Goal: Transaction & Acquisition: Purchase product/service

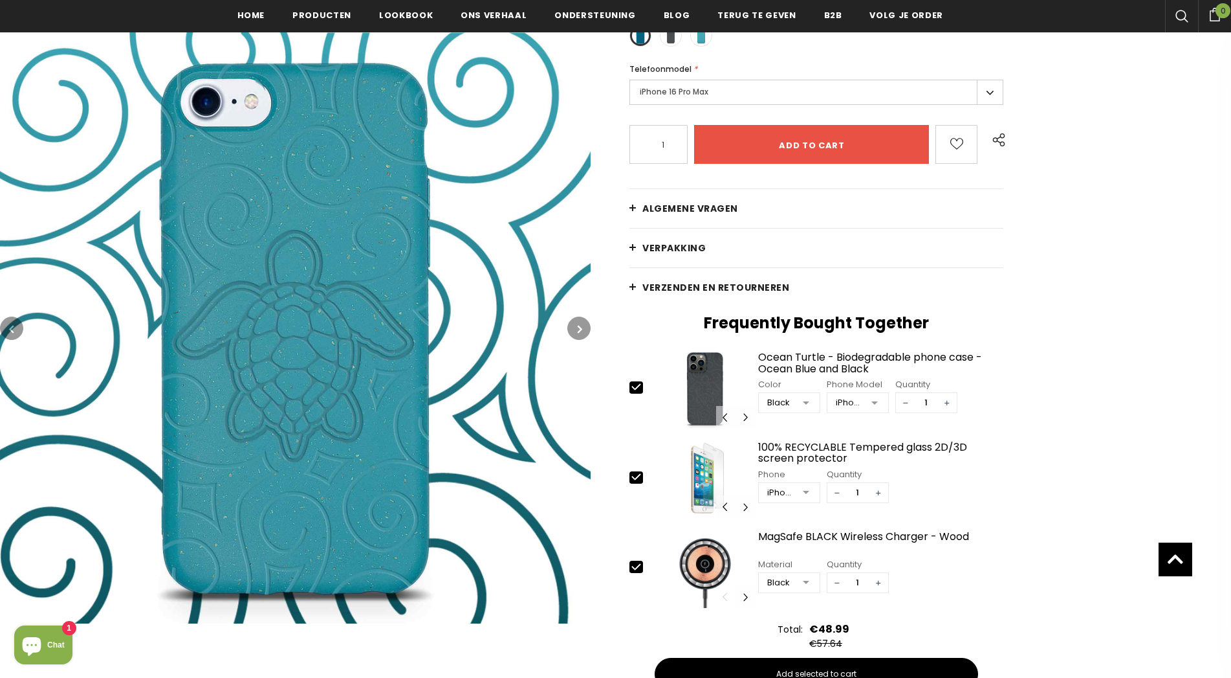
scroll to position [135, 0]
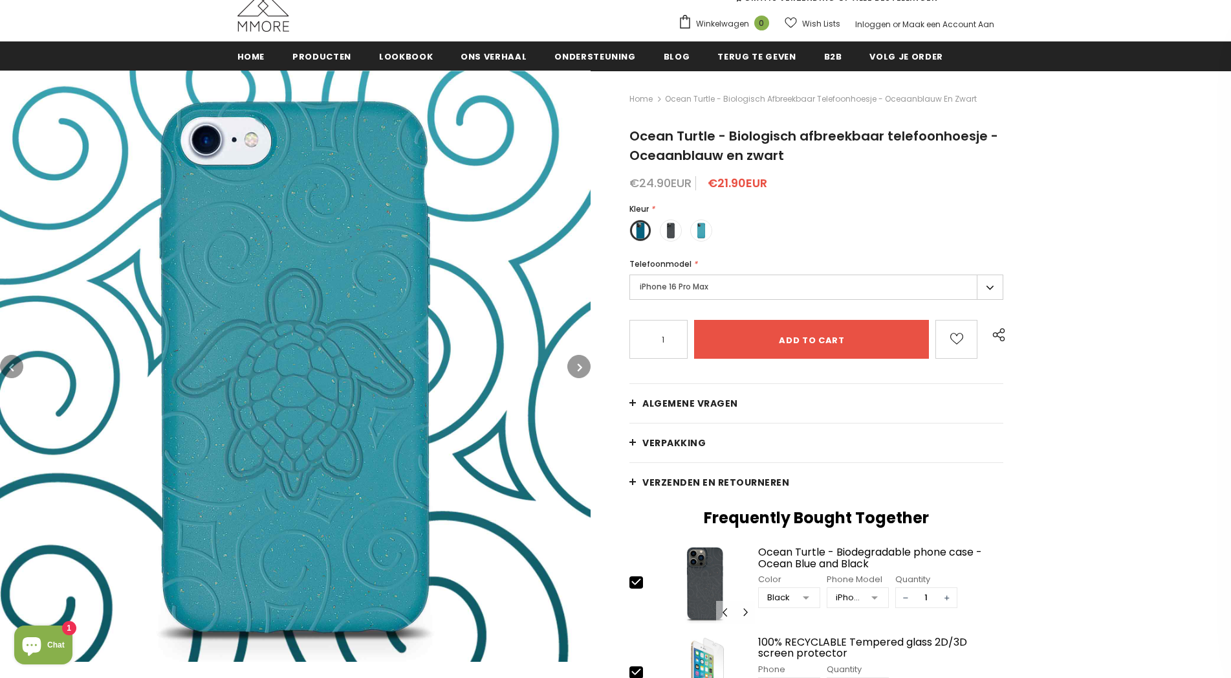
click at [985, 285] on label "iPhone 16 Pro Max" at bounding box center [817, 286] width 374 height 25
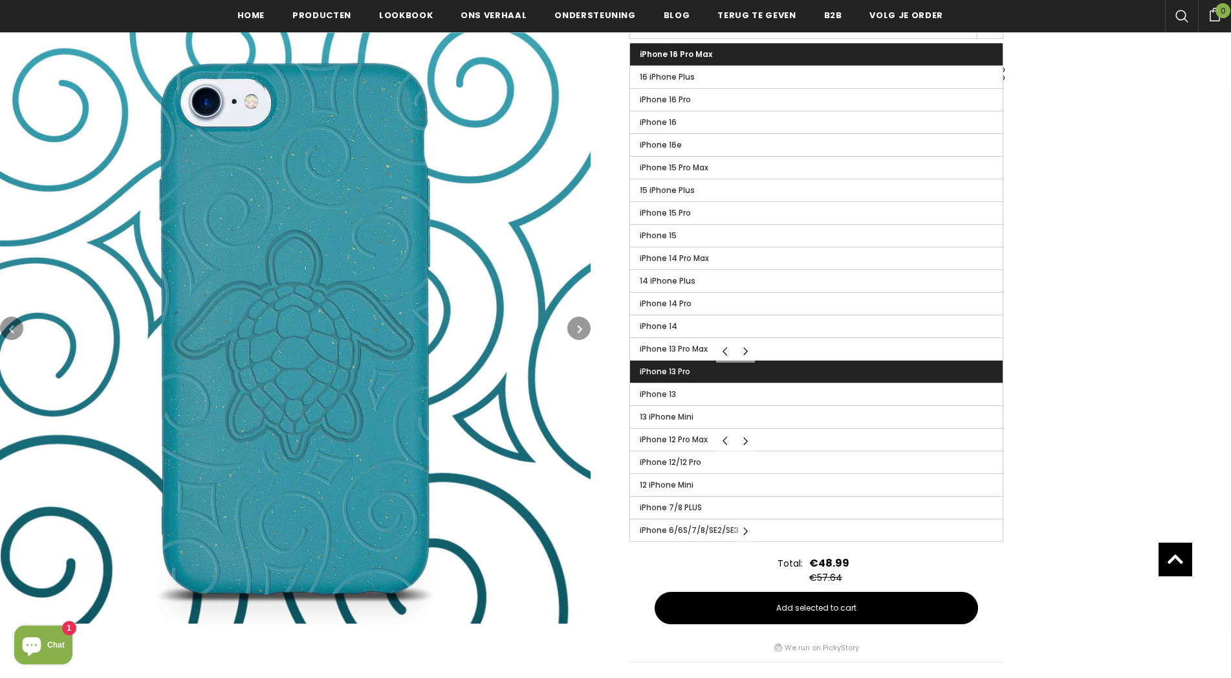
scroll to position [333, 0]
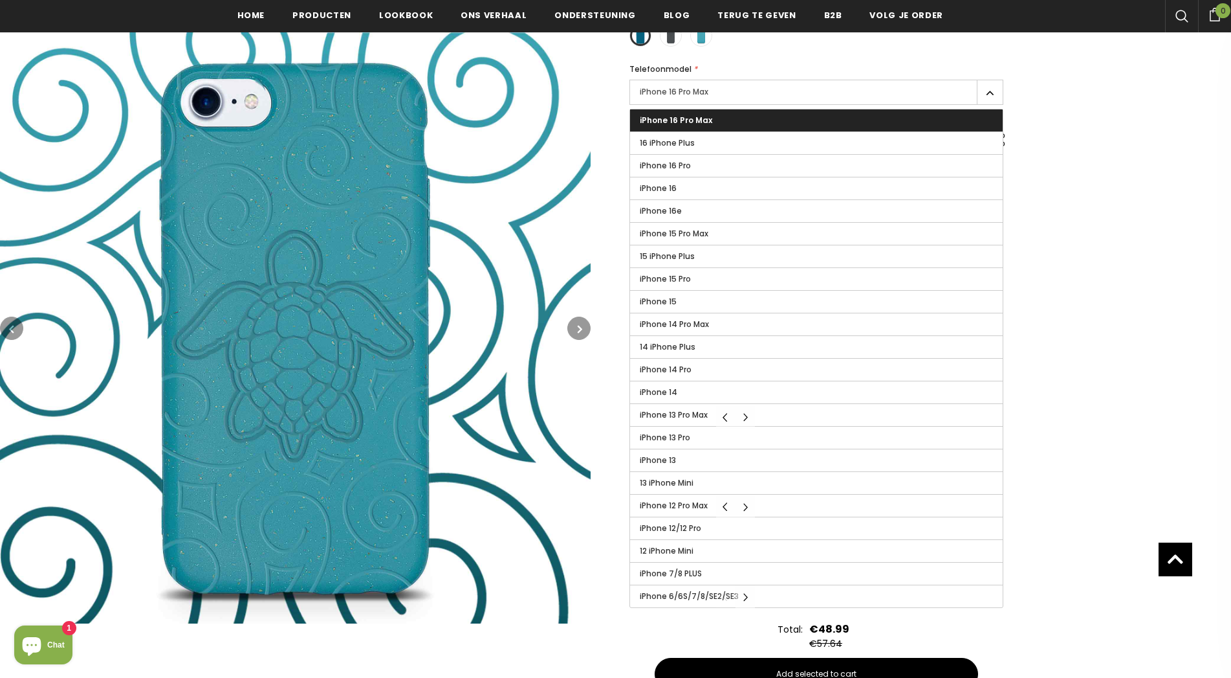
click at [1074, 389] on div "Home Ocean Turtle - Biologisch afbreekbaar telefoonhoesje - Oceaanblauw en zwar…" at bounding box center [911, 305] width 641 height 859
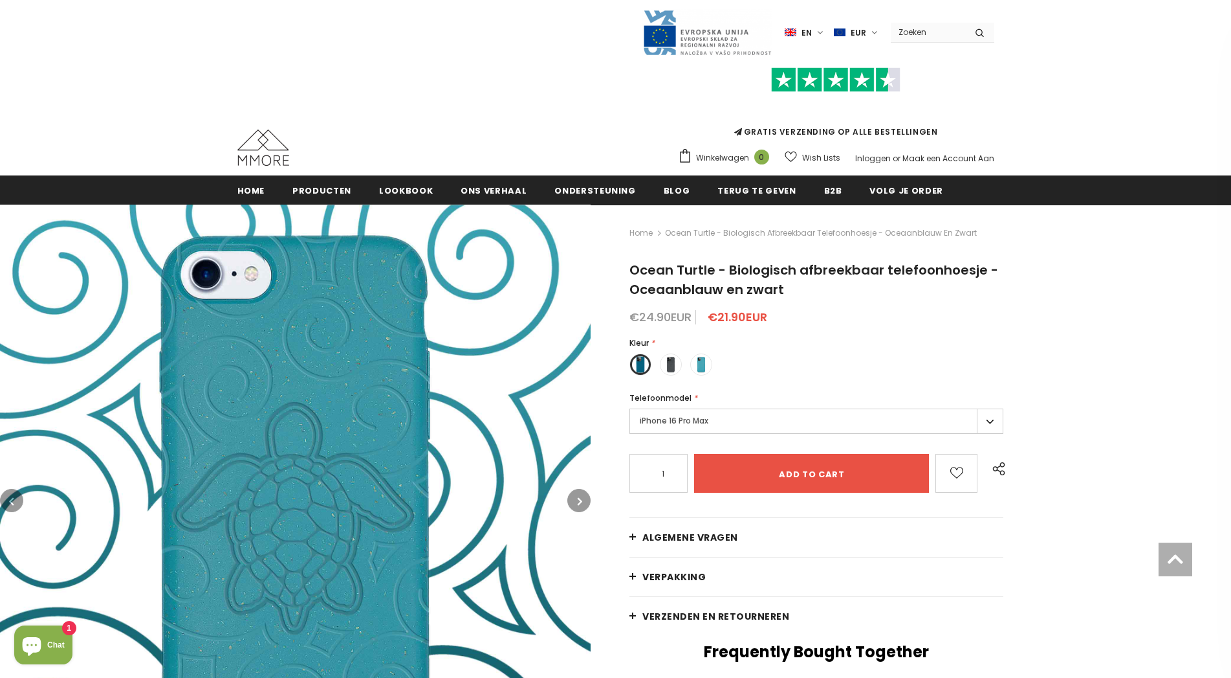
scroll to position [0, 0]
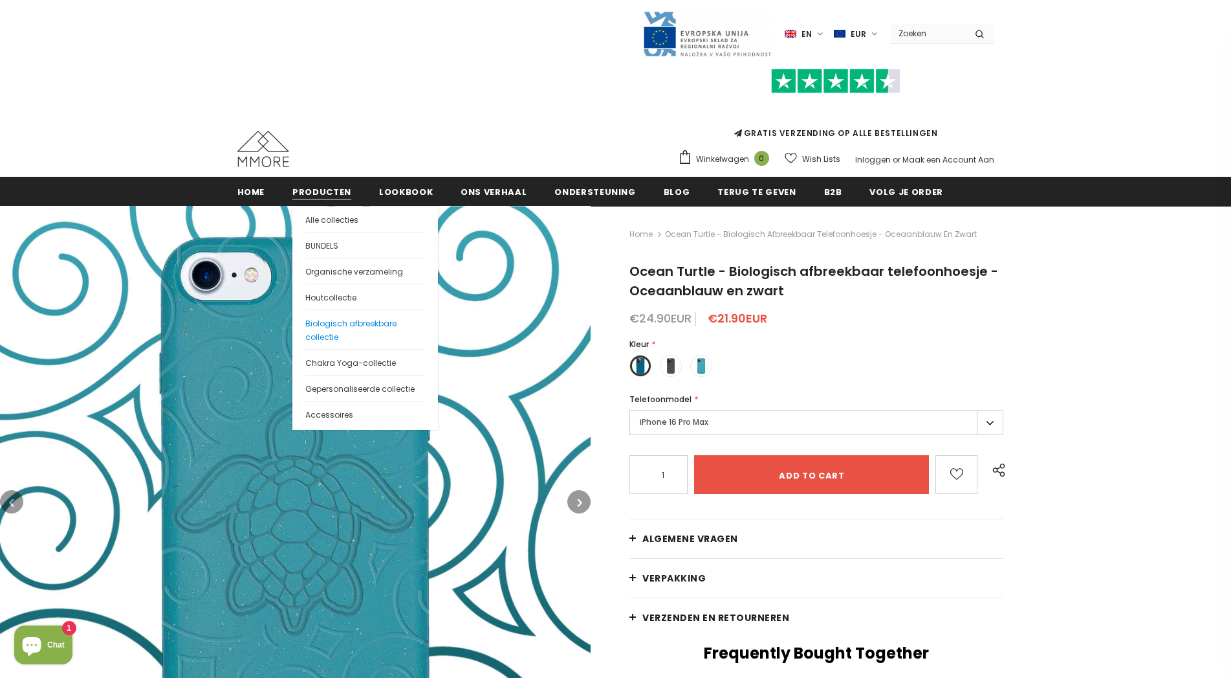
click at [352, 323] on span "Biologisch afbreekbare collectie" at bounding box center [350, 330] width 91 height 25
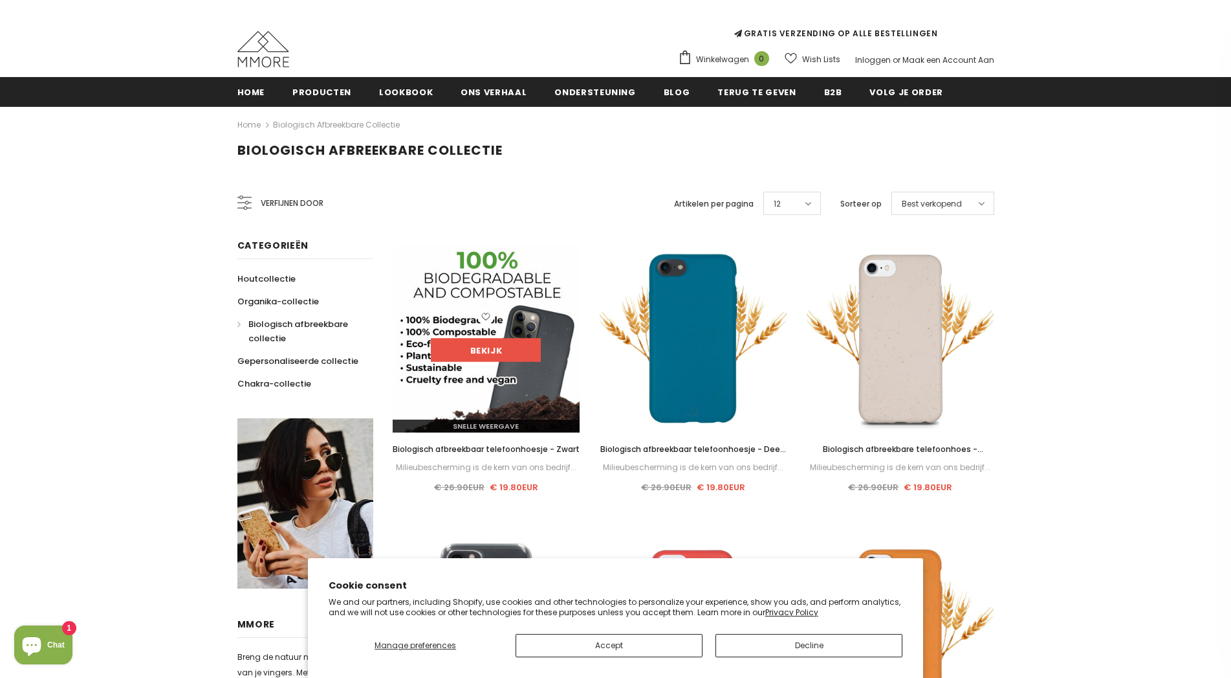
scroll to position [132, 0]
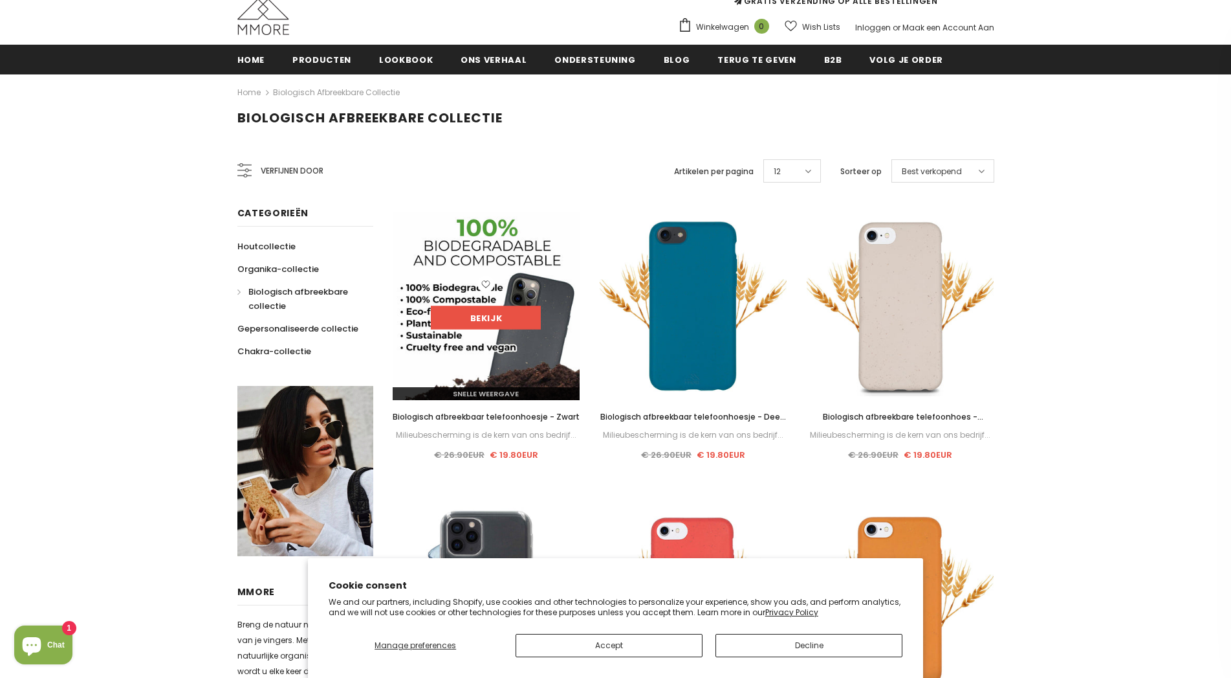
click at [504, 320] on link "Bekijk" at bounding box center [486, 317] width 110 height 23
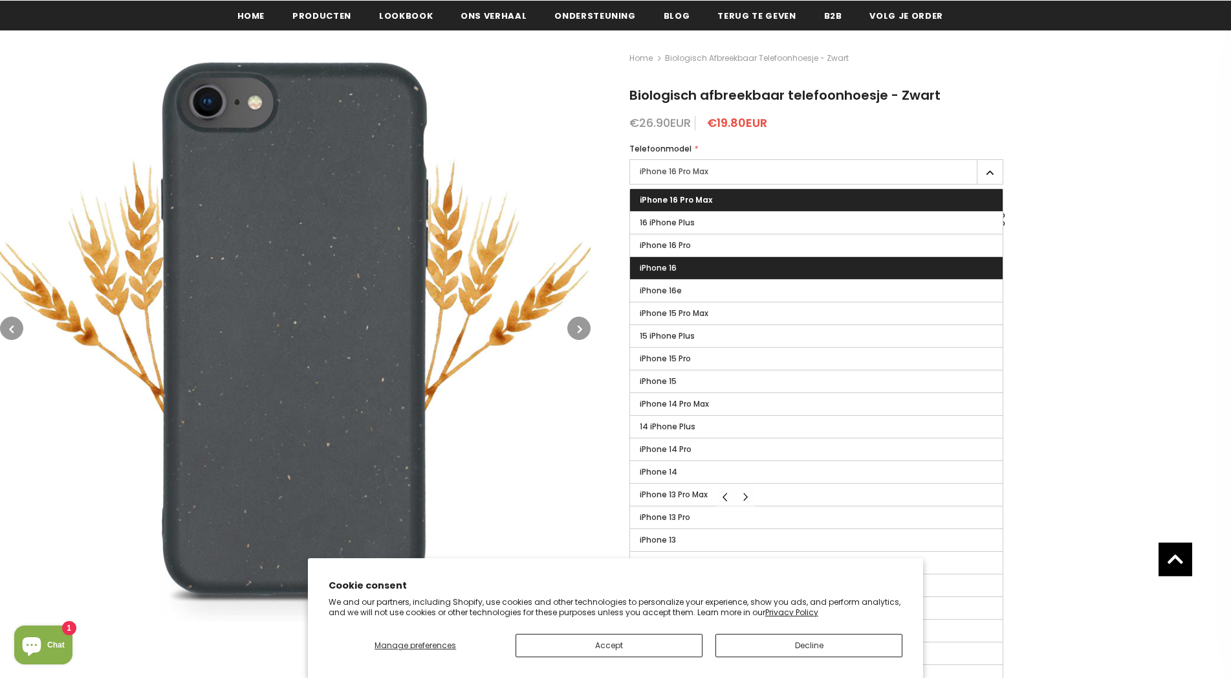
scroll to position [135, 0]
